Goal: Task Accomplishment & Management: Manage account settings

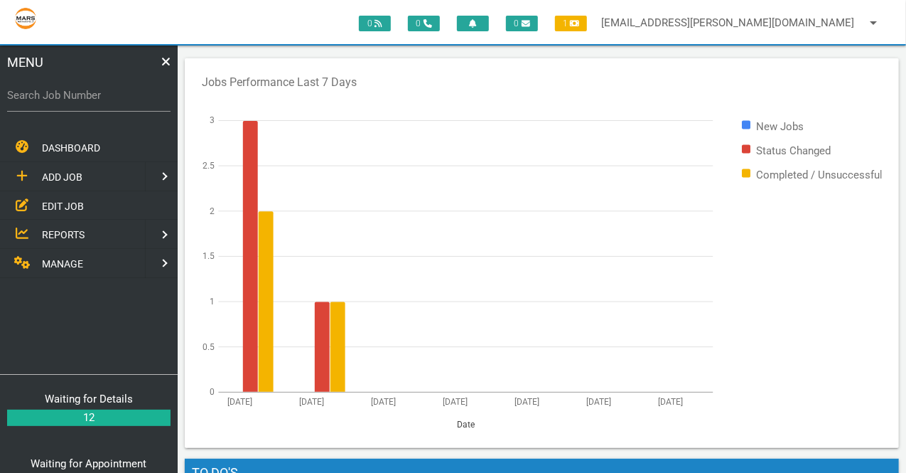
click at [149, 257] on link at bounding box center [163, 263] width 36 height 29
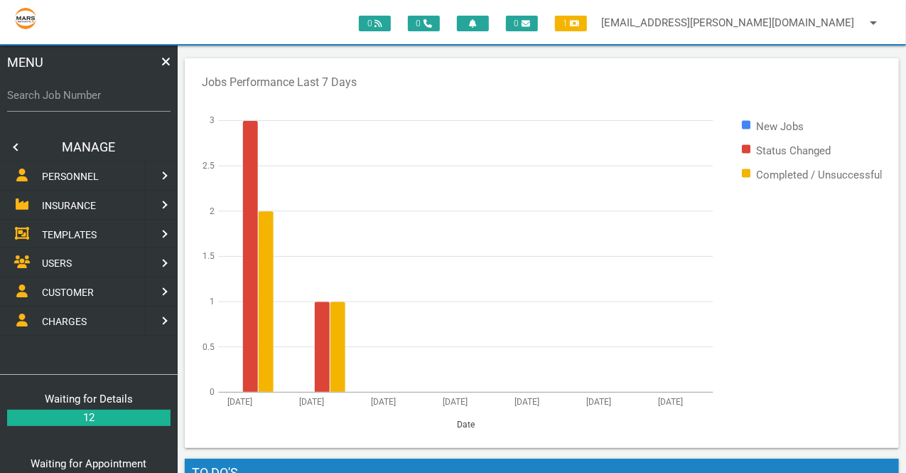
click at [161, 201] on link at bounding box center [163, 205] width 36 height 29
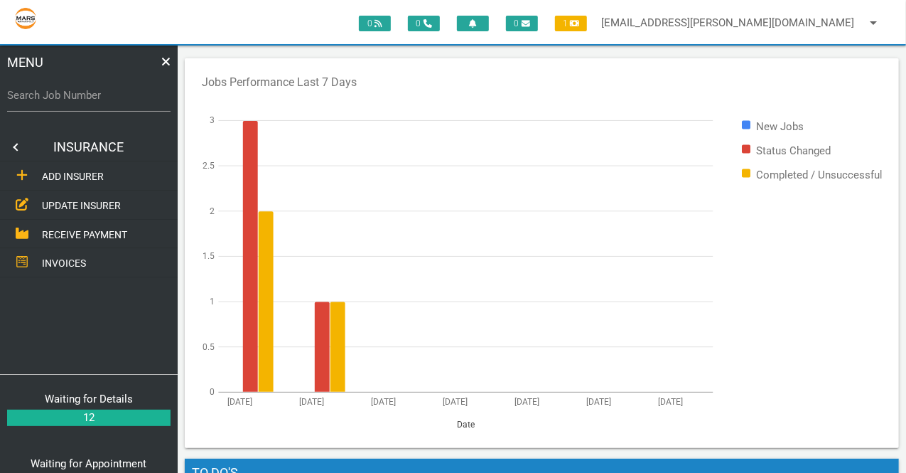
click at [17, 147] on link at bounding box center [14, 147] width 28 height 28
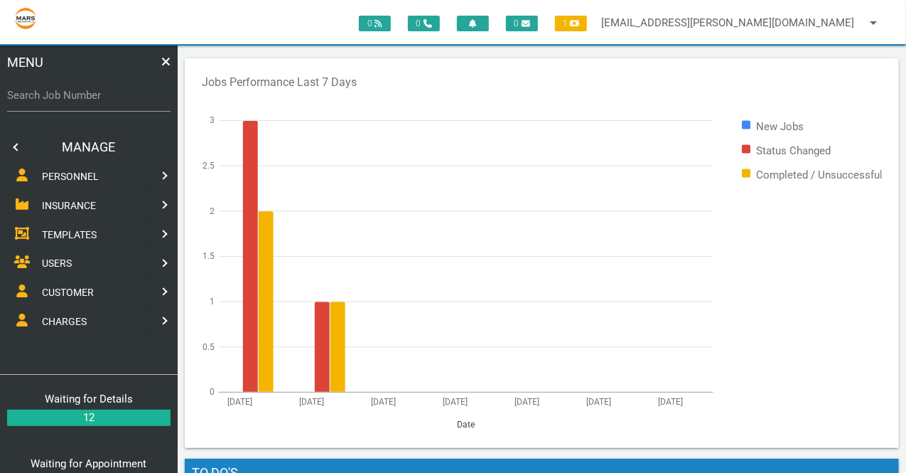
click at [162, 173] on link at bounding box center [163, 175] width 36 height 29
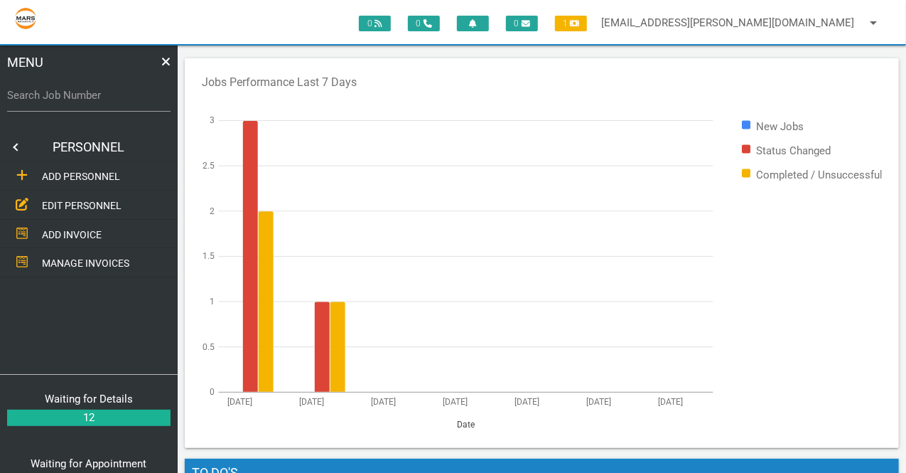
click at [95, 204] on span "EDIT PERSONNEL" at bounding box center [82, 205] width 80 height 11
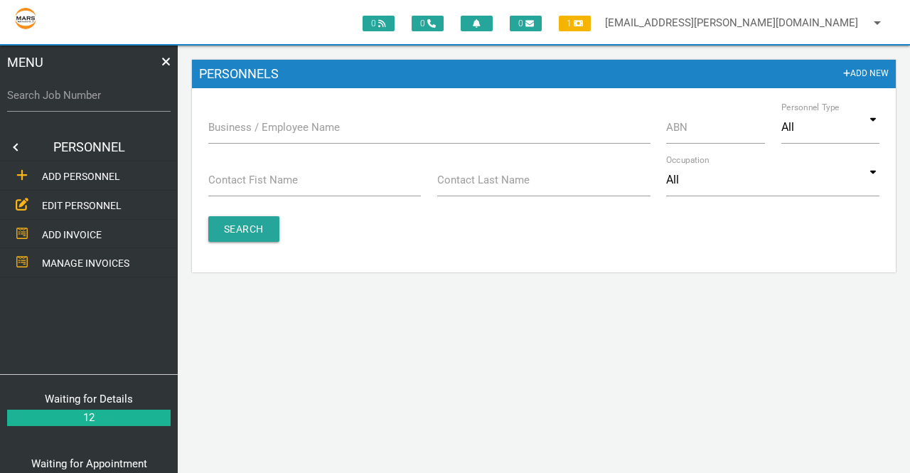
click at [166, 61] on icon at bounding box center [166, 61] width 10 height 13
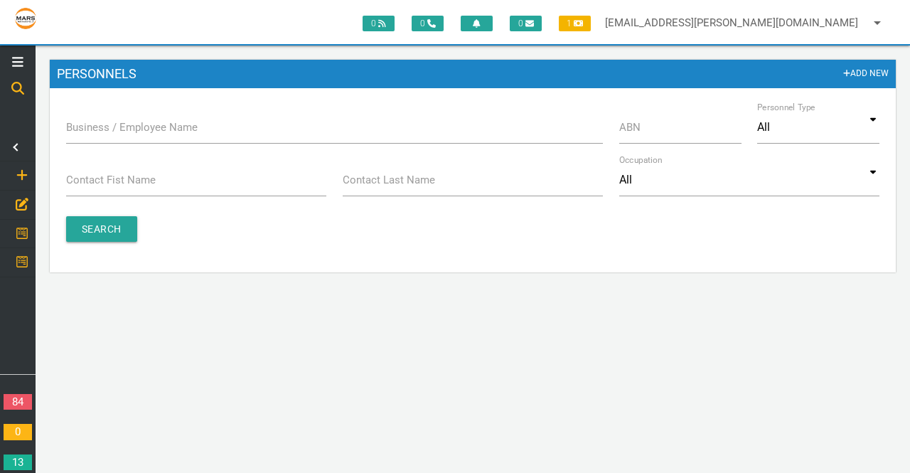
click at [21, 249] on link at bounding box center [17, 262] width 41 height 29
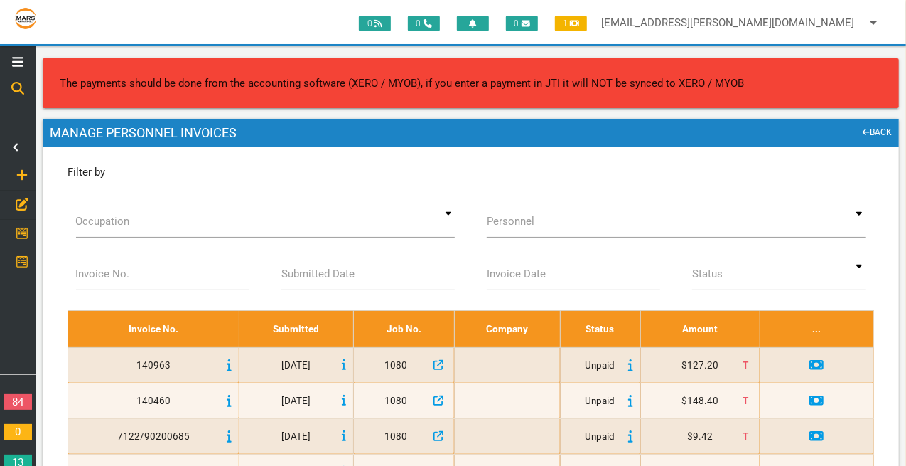
click at [21, 227] on icon at bounding box center [21, 232] width 11 height 11
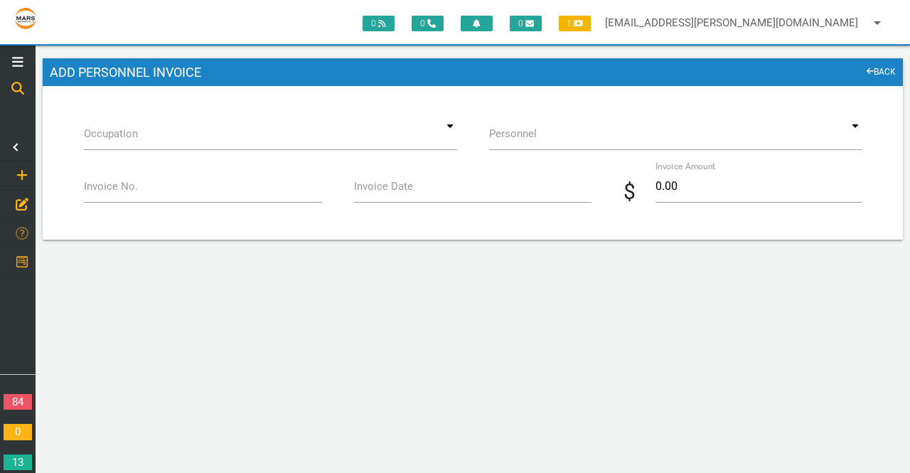
click at [20, 174] on icon at bounding box center [22, 175] width 11 height 11
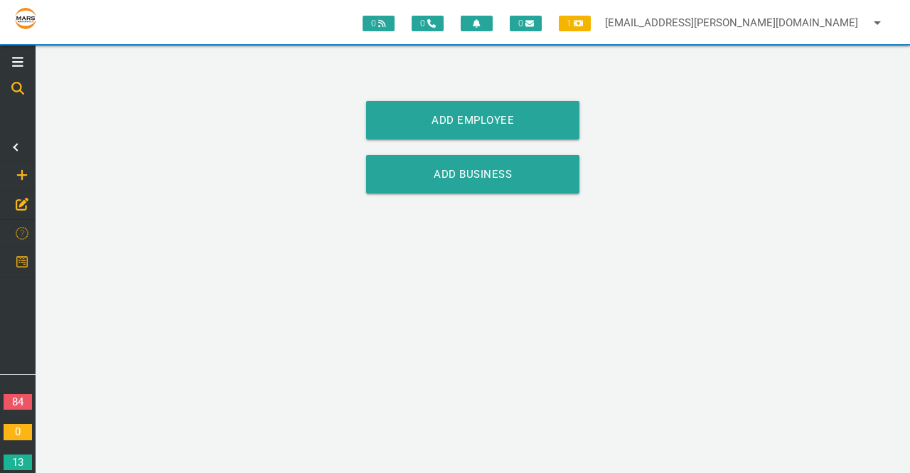
click at [21, 150] on link at bounding box center [14, 147] width 28 height 28
click at [14, 89] on icon at bounding box center [17, 88] width 13 height 13
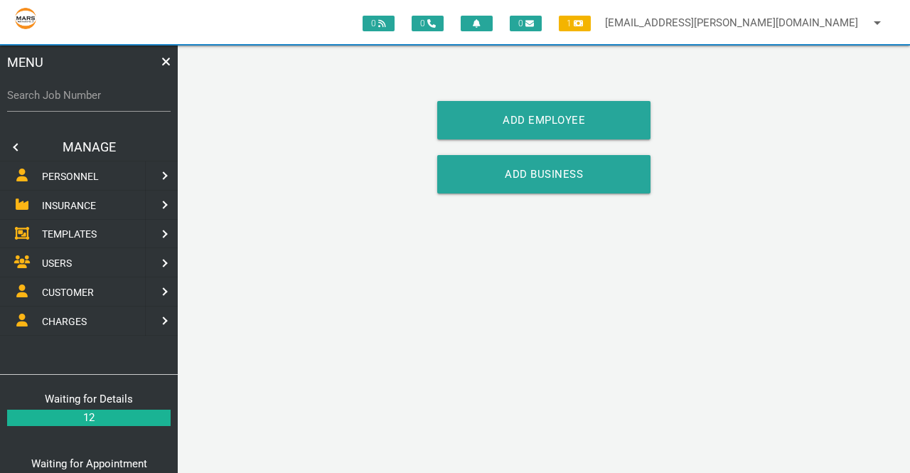
click at [159, 291] on link at bounding box center [163, 291] width 36 height 29
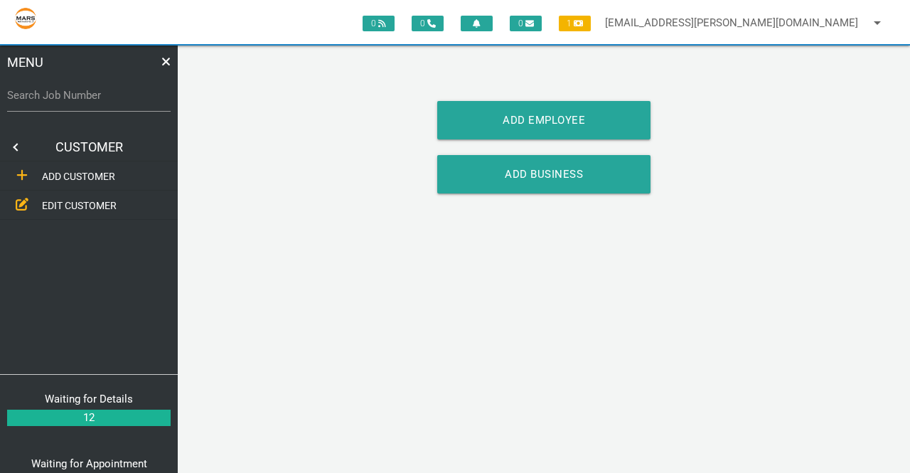
click at [20, 149] on link at bounding box center [14, 147] width 28 height 28
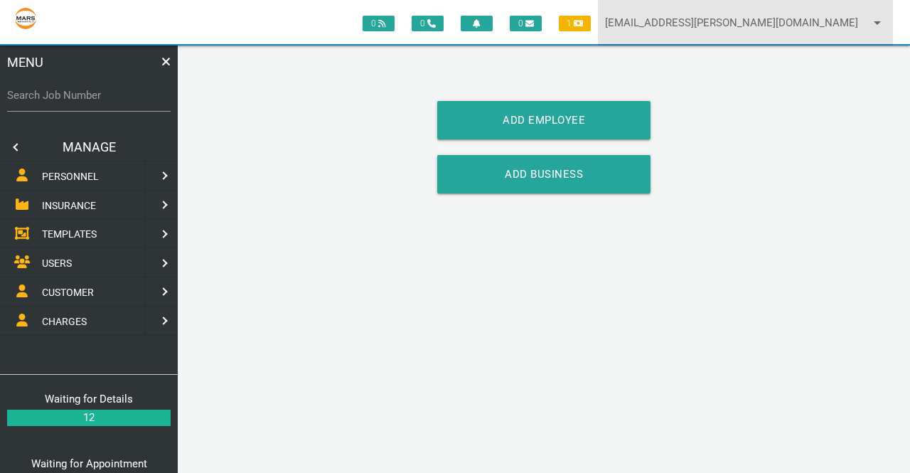
click at [765, 26] on link "[EMAIL_ADDRESS][PERSON_NAME][DOMAIN_NAME] arrow_drop_down" at bounding box center [745, 22] width 295 height 45
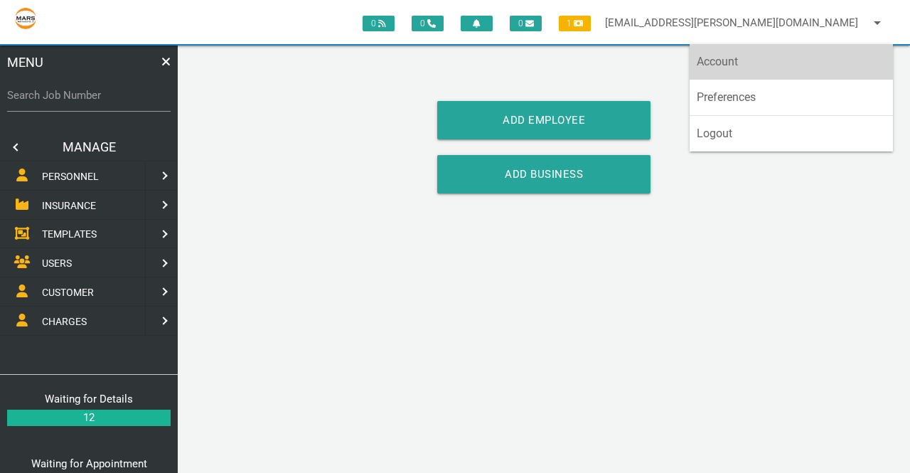
click at [774, 58] on link "Account" at bounding box center [791, 62] width 203 height 36
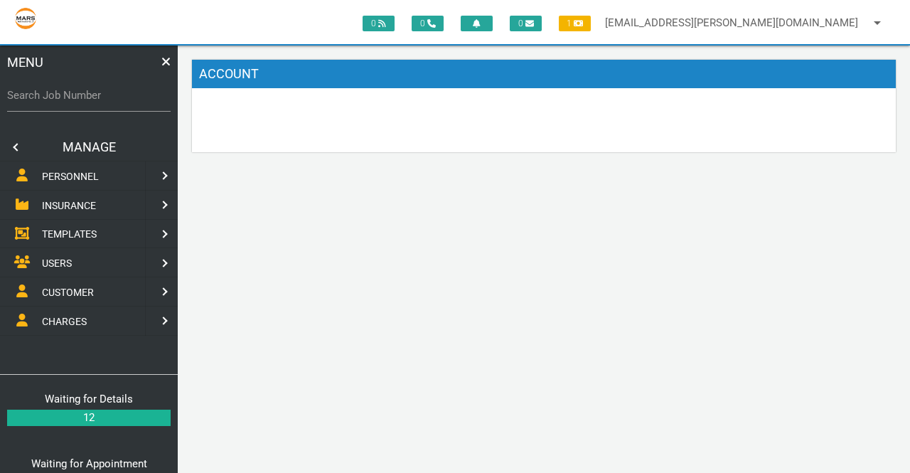
click at [158, 178] on link at bounding box center [163, 175] width 36 height 29
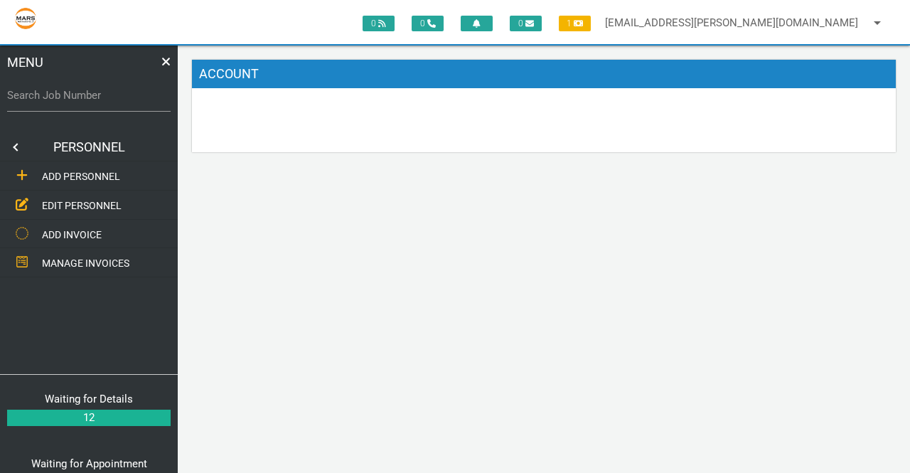
click at [75, 200] on span "EDIT PERSONNEL" at bounding box center [82, 205] width 80 height 11
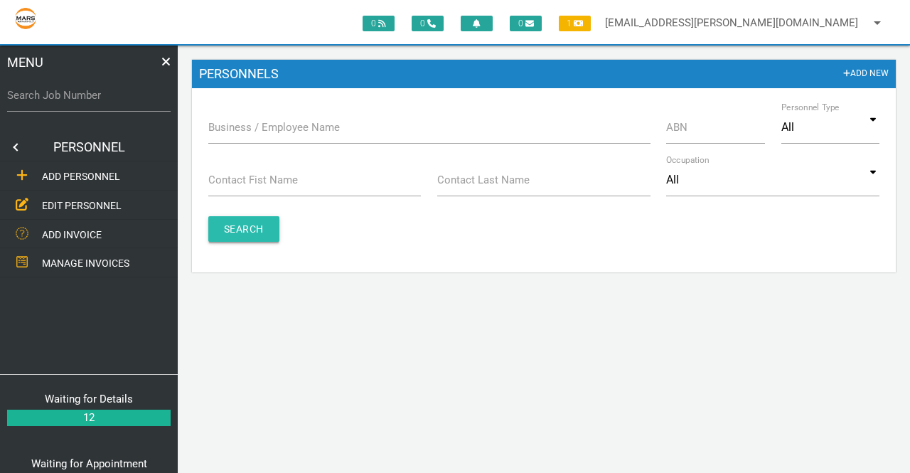
click at [253, 231] on input "Search" at bounding box center [243, 229] width 71 height 26
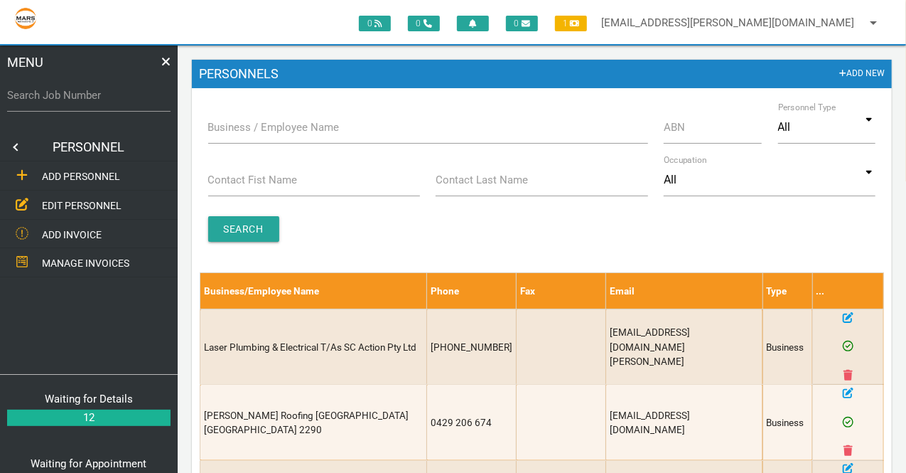
click at [313, 129] on label "Business / Employee Name" at bounding box center [274, 127] width 132 height 16
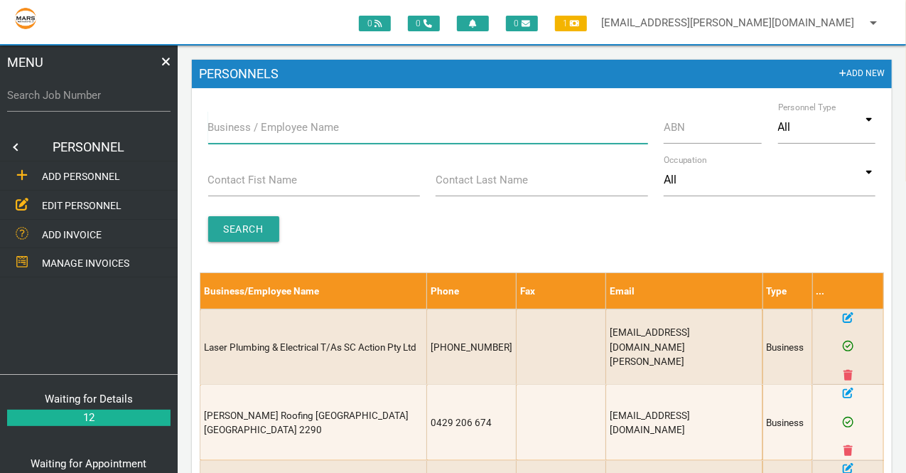
click at [313, 129] on input "Business / Employee Name" at bounding box center [428, 127] width 440 height 33
paste input "[PERSON_NAME] Plastering and Building Services"
type input "[PERSON_NAME] Plastering and Building Services"
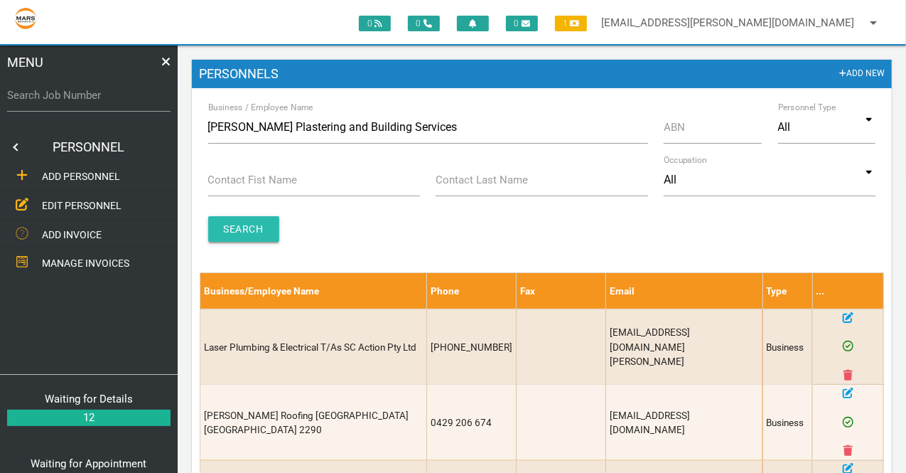
click at [254, 230] on input "Search" at bounding box center [243, 229] width 71 height 26
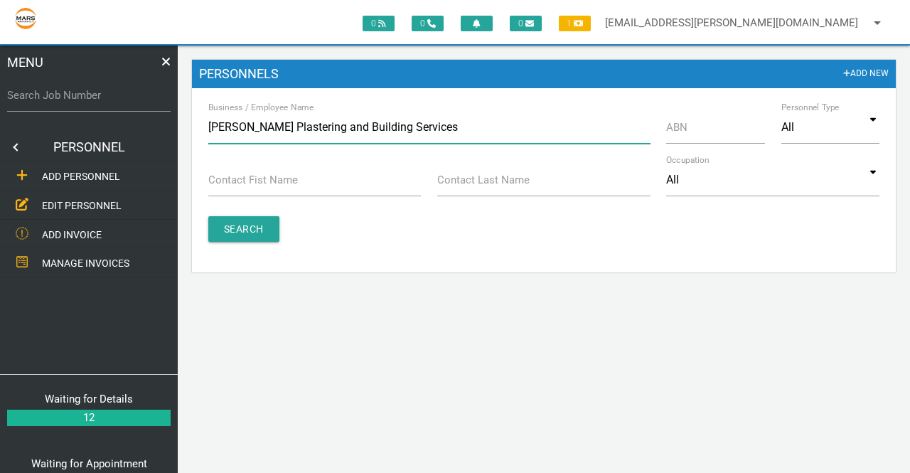
drag, startPoint x: 422, startPoint y: 129, endPoint x: 240, endPoint y: 128, distance: 181.3
click at [240, 128] on input "[PERSON_NAME] Plastering and Building Services" at bounding box center [429, 127] width 442 height 33
type input "[PERSON_NAME]"
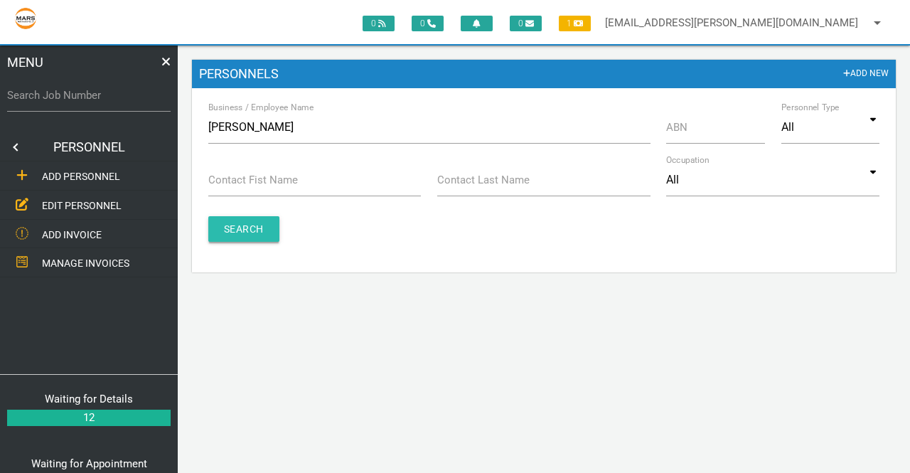
click at [241, 224] on input "Search" at bounding box center [243, 229] width 71 height 26
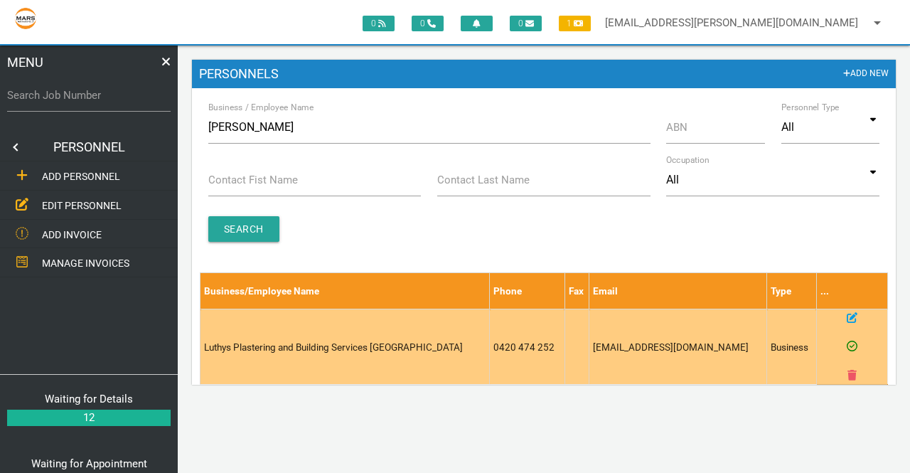
click at [347, 328] on td "Luthys Plastering and Building Services [GEOGRAPHIC_DATA]" at bounding box center [344, 346] width 289 height 75
click at [854, 321] on icon at bounding box center [852, 317] width 11 height 11
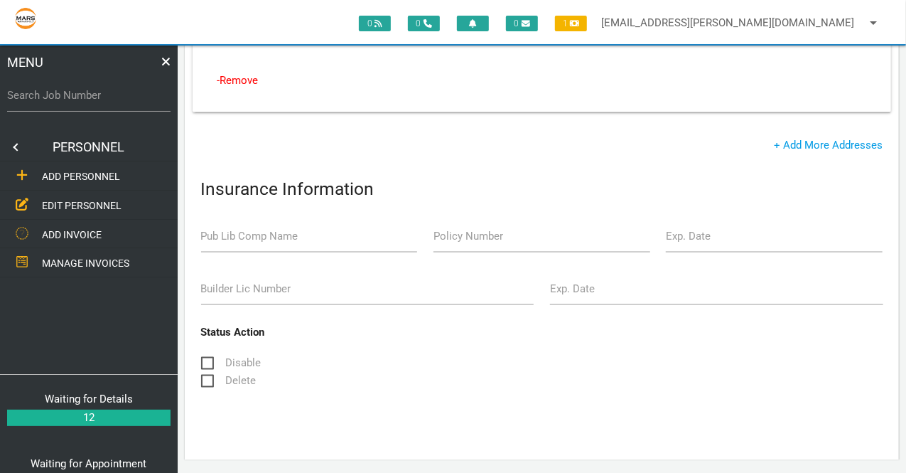
scroll to position [1056, 0]
